Goal: Communication & Community: Answer question/provide support

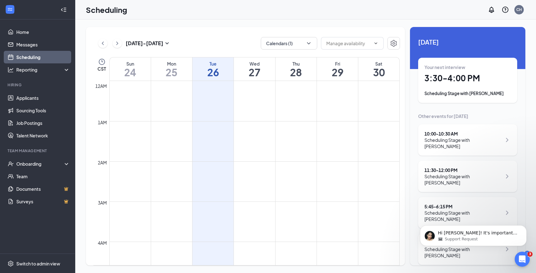
scroll to position [275, 0]
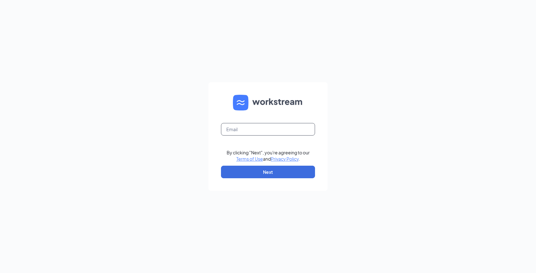
click at [275, 130] on input "text" at bounding box center [268, 129] width 94 height 13
type input "carl@hillerbrand.com"
click at [273, 173] on button "Next" at bounding box center [268, 172] width 94 height 13
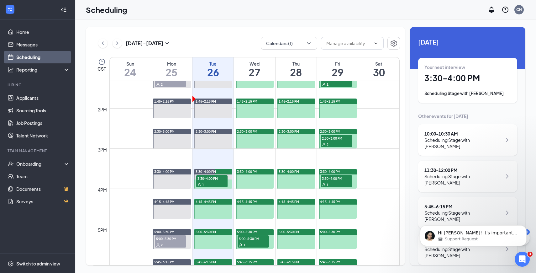
scroll to position [540, 0]
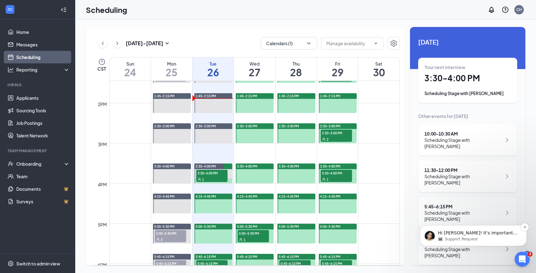
click at [497, 231] on p "Hi [PERSON_NAME]! It's important to me that we resolve all of your concerns. Is…" at bounding box center [478, 233] width 81 height 6
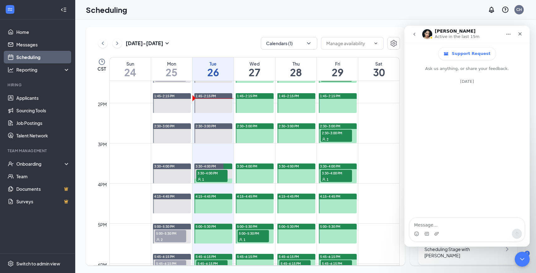
scroll to position [45, 0]
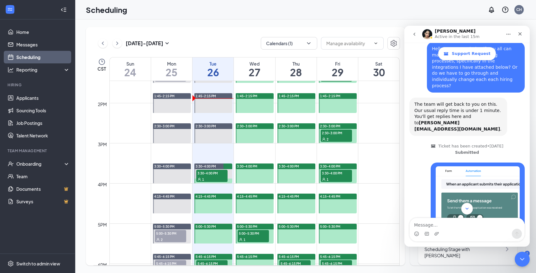
click at [468, 206] on icon "Scroll to bottom" at bounding box center [468, 209] width 6 height 6
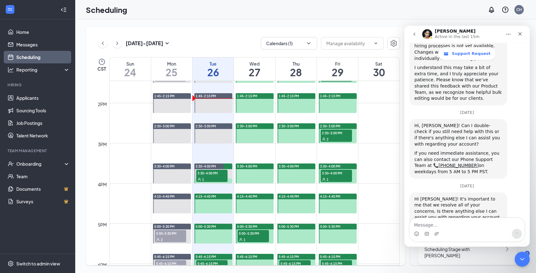
scroll to position [413, 0]
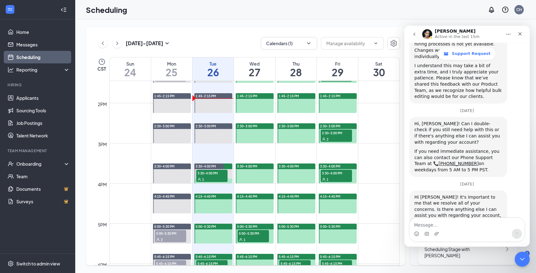
click at [467, 216] on div "Hi [PERSON_NAME]! It's important to me that we resolve all of your concerns. Is…" at bounding box center [467, 216] width 115 height 52
click at [467, 224] on textarea "Message…" at bounding box center [467, 223] width 115 height 11
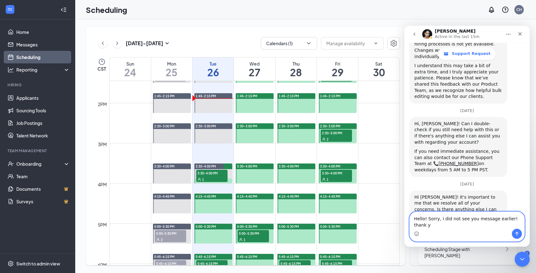
scroll to position [420, 0]
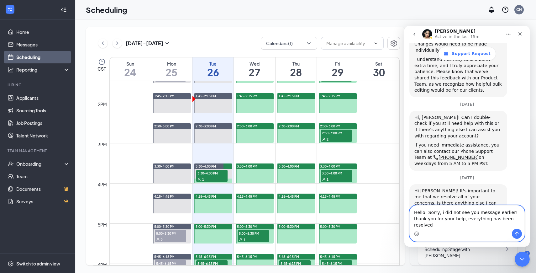
type textarea "Hello! Sorry, i did not see you message earlier! thank you for your help, every…"
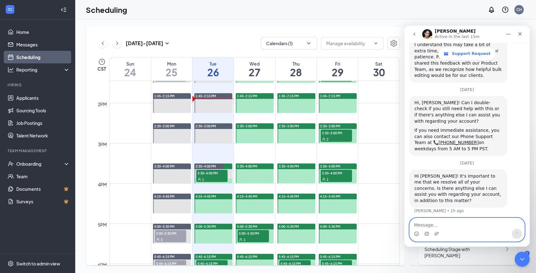
scroll to position [444, 0]
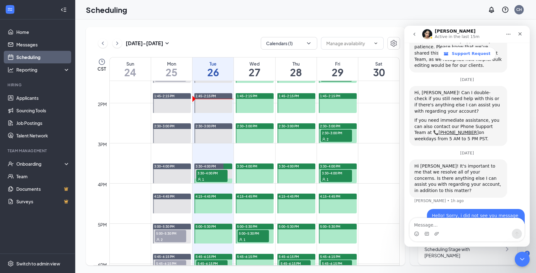
click at [352, 9] on div "Scheduling CH" at bounding box center [305, 9] width 461 height 19
click at [524, 259] on icon "Close Intercom Messenger" at bounding box center [522, 258] width 8 height 8
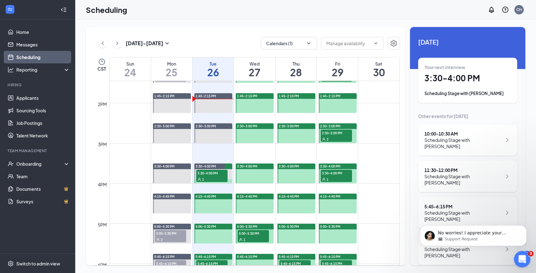
scroll to position [525, 0]
click at [525, 226] on icon "Dismiss notification" at bounding box center [525, 227] width 2 height 2
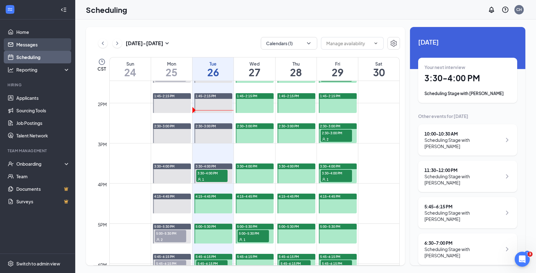
click at [44, 43] on link "Messages" at bounding box center [43, 44] width 54 height 13
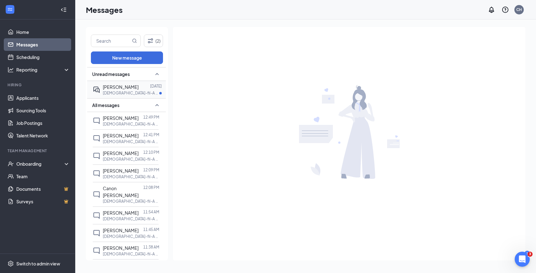
click at [127, 89] on div "[PERSON_NAME]" at bounding box center [121, 86] width 36 height 7
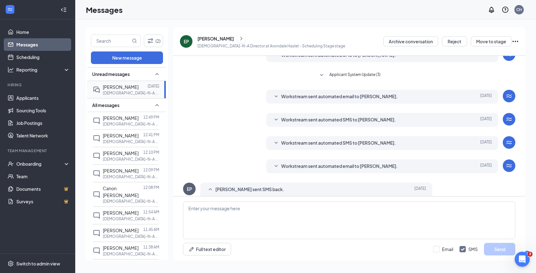
scroll to position [71, 0]
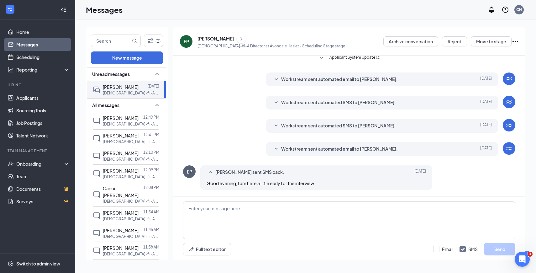
click at [301, 151] on span "Workstream sent automated email to [PERSON_NAME]." at bounding box center [339, 149] width 117 height 8
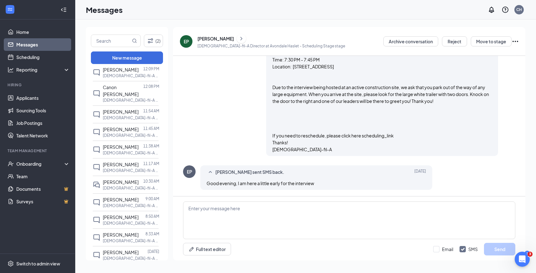
scroll to position [105, 0]
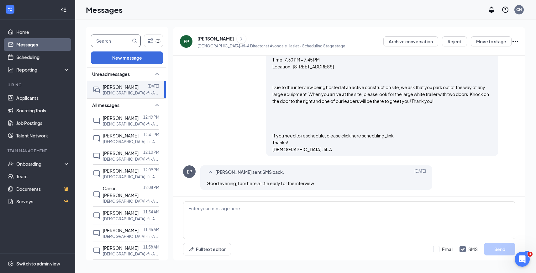
click at [114, 42] on input "text" at bounding box center [111, 41] width 40 height 12
type input "[PERSON_NAME]"
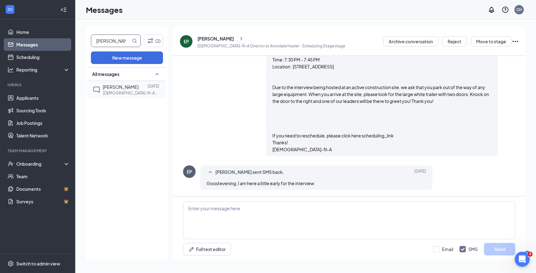
click at [114, 95] on div "[PERSON_NAME] [DATE] [DEMOGRAPHIC_DATA]-fil-A Night Shift Team Member at [GEOGR…" at bounding box center [126, 89] width 66 height 17
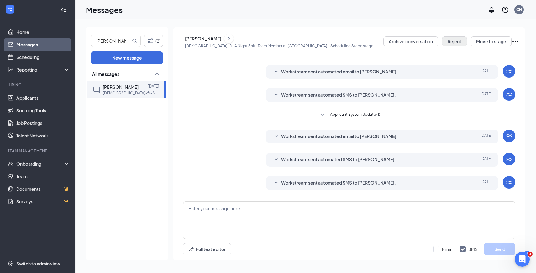
scroll to position [79, 0]
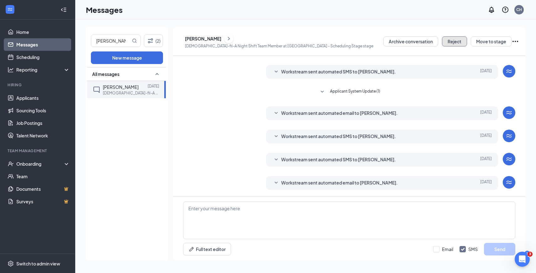
click at [450, 41] on button "Reject" at bounding box center [454, 41] width 25 height 10
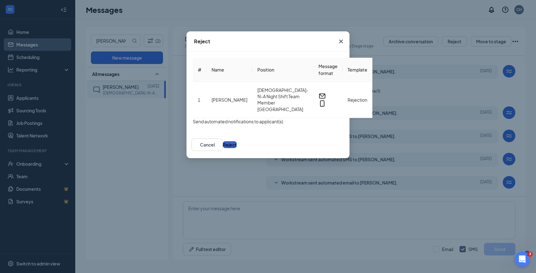
click at [237, 145] on button "Reject" at bounding box center [230, 144] width 14 height 7
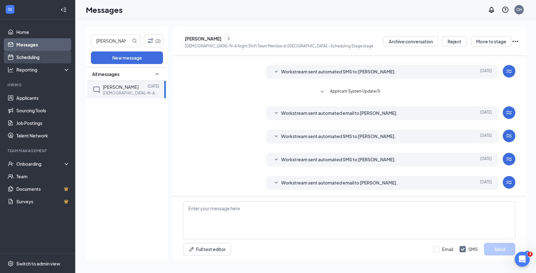
click at [46, 60] on link "Scheduling" at bounding box center [43, 57] width 54 height 13
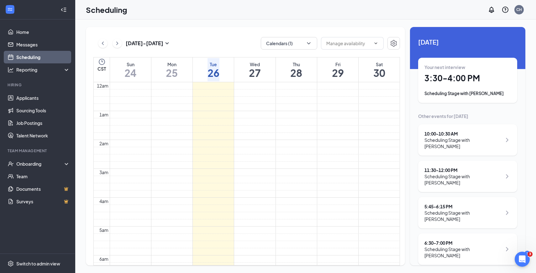
scroll to position [308, 0]
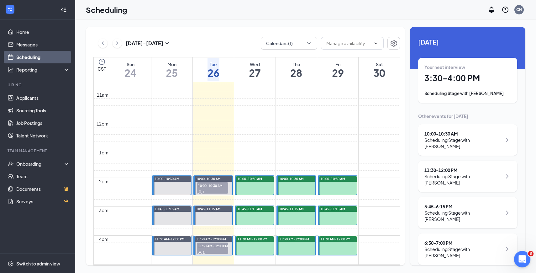
click at [515, 263] on div "Open Intercom Messenger" at bounding box center [521, 258] width 21 height 21
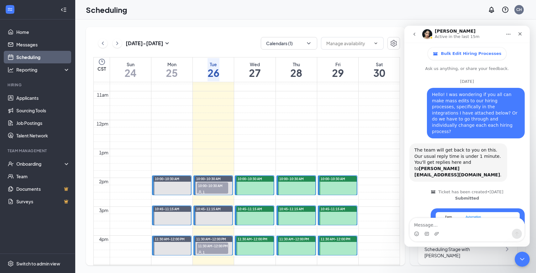
scroll to position [1, 0]
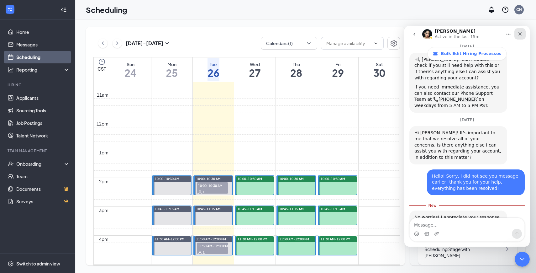
click at [522, 34] on icon "Close" at bounding box center [520, 33] width 5 height 5
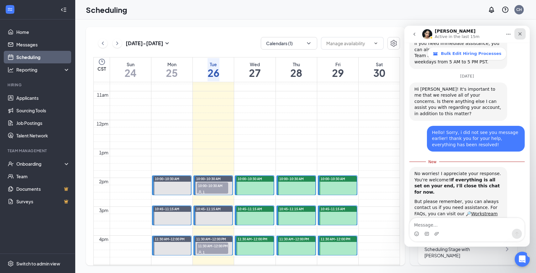
scroll to position [535, 0]
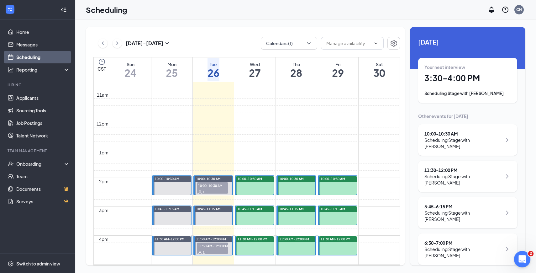
click at [519, 265] on div "Open Intercom Messenger" at bounding box center [521, 258] width 21 height 21
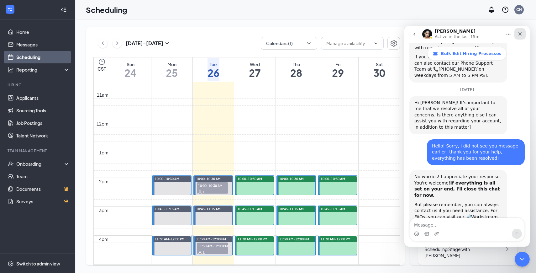
click at [521, 33] on icon "Close" at bounding box center [520, 33] width 5 height 5
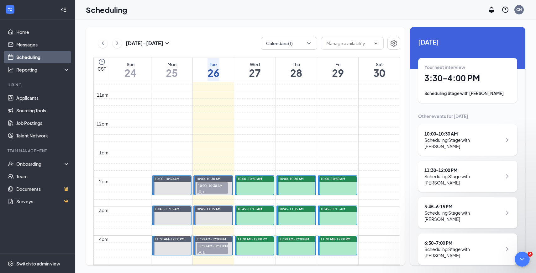
scroll to position [525, 0]
